Goal: Navigation & Orientation: Find specific page/section

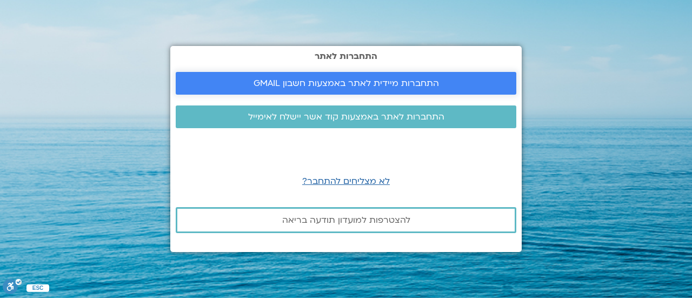
click at [360, 87] on span "התחברות מיידית לאתר באמצעות חשבון GMAIL" at bounding box center [347, 83] width 186 height 10
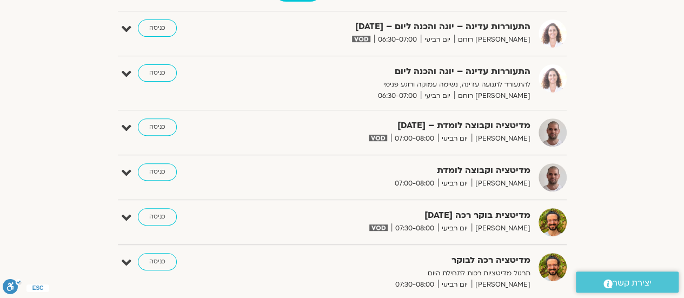
scroll to position [54, 0]
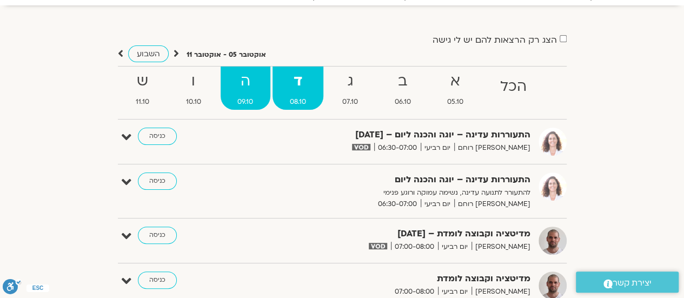
click at [251, 84] on strong "ה" at bounding box center [246, 81] width 50 height 24
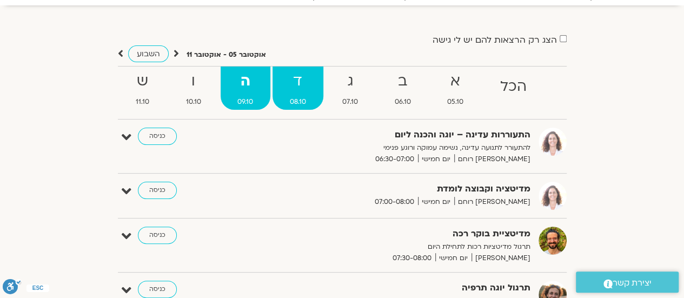
click at [287, 85] on strong "ד" at bounding box center [298, 81] width 51 height 24
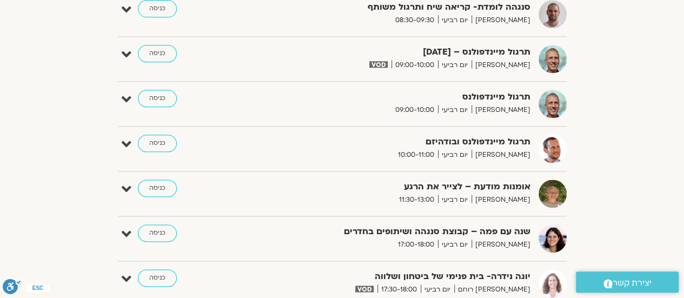
scroll to position [595, 0]
